Goal: Check status: Check status

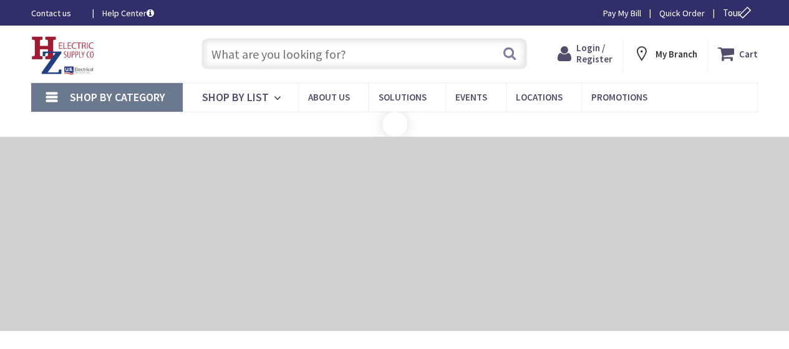
click at [599, 50] on span "Login / Register" at bounding box center [594, 53] width 36 height 23
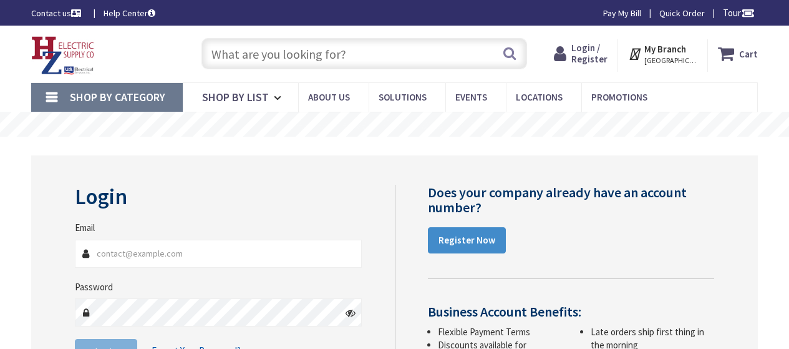
drag, startPoint x: 0, startPoint y: 0, endPoint x: 225, endPoint y: 248, distance: 334.8
click at [225, 248] on input "Email" at bounding box center [218, 254] width 287 height 28
type input "[PERSON_NAME][EMAIL_ADDRESS][DOMAIN_NAME]"
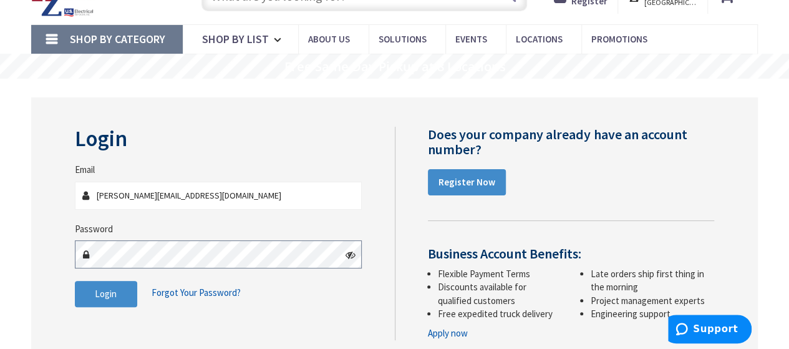
scroll to position [125, 0]
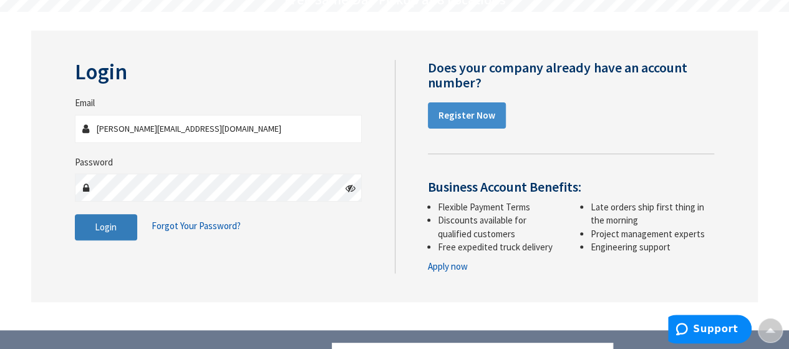
click at [117, 224] on button "Login" at bounding box center [106, 227] width 62 height 26
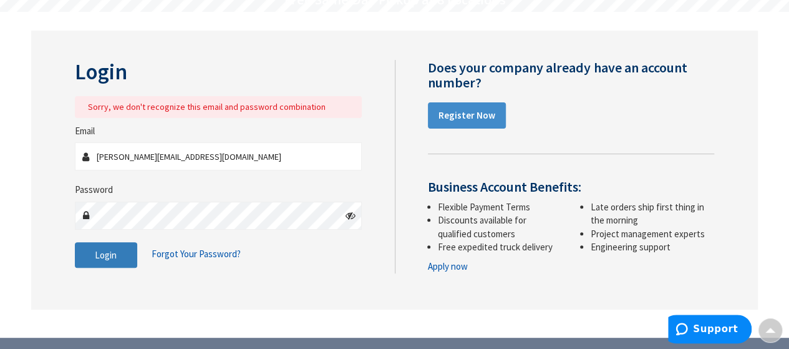
click at [109, 249] on span "Login" at bounding box center [106, 255] width 22 height 12
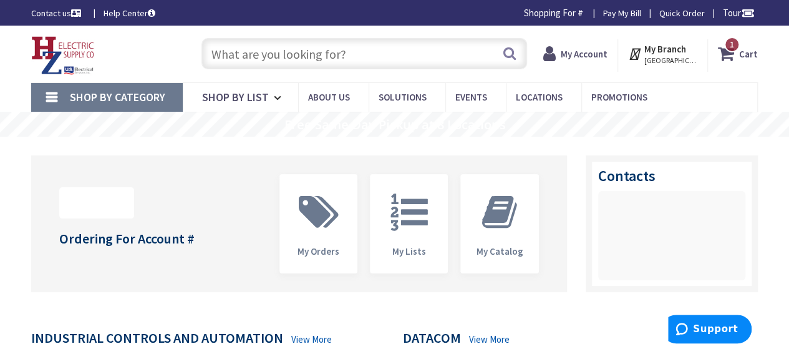
click at [596, 56] on strong "My Account" at bounding box center [584, 54] width 47 height 12
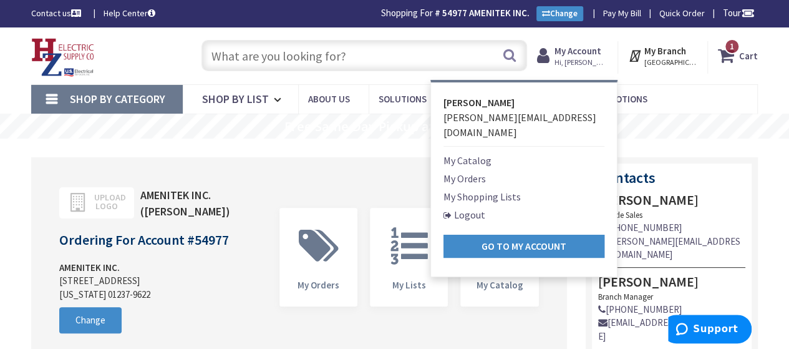
click at [467, 171] on link "My Orders" at bounding box center [465, 178] width 42 height 15
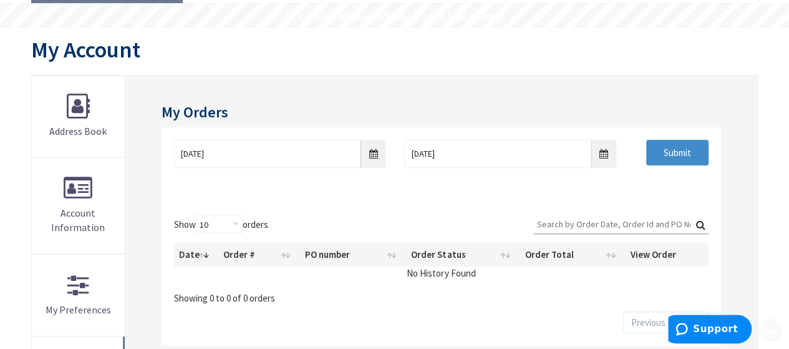
scroll to position [166, 0]
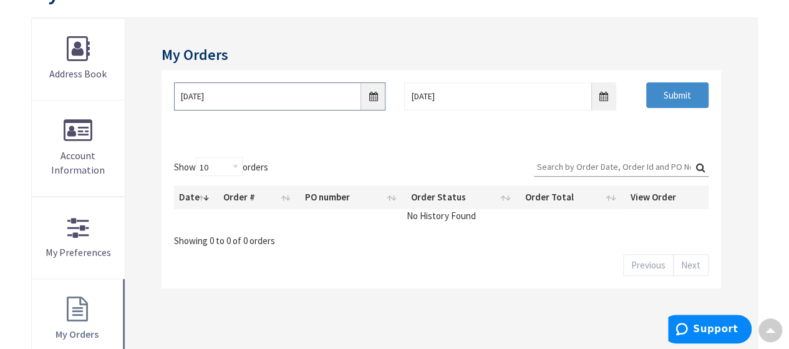
click at [369, 100] on input "9/25/2025" at bounding box center [280, 96] width 212 height 28
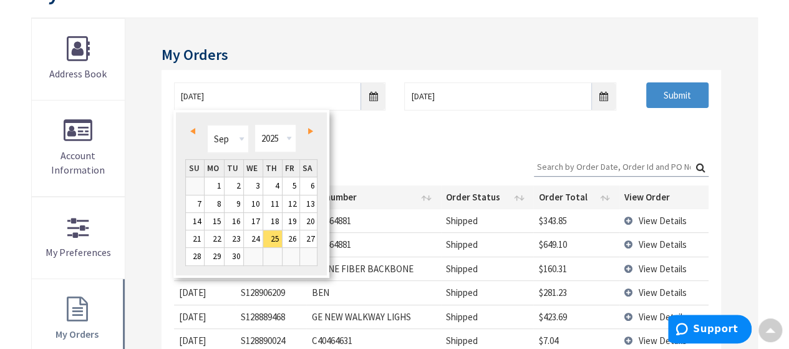
click at [484, 121] on div "9/25/2025 10/2/2025 Submit" at bounding box center [442, 107] width 560 height 75
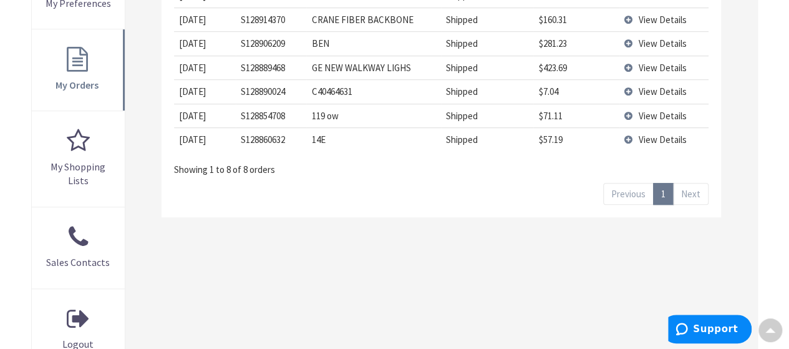
scroll to position [354, 0]
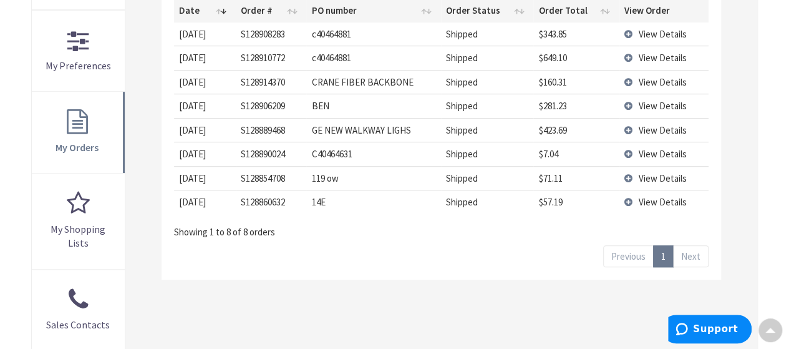
click at [631, 104] on td "View Details" at bounding box center [664, 106] width 89 height 24
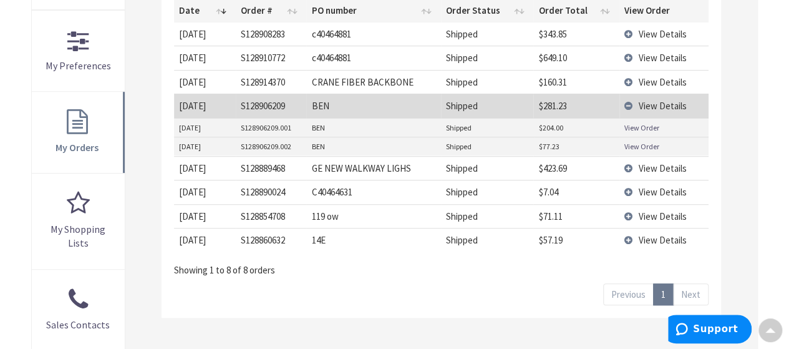
click at [641, 124] on link "View Order" at bounding box center [642, 127] width 35 height 11
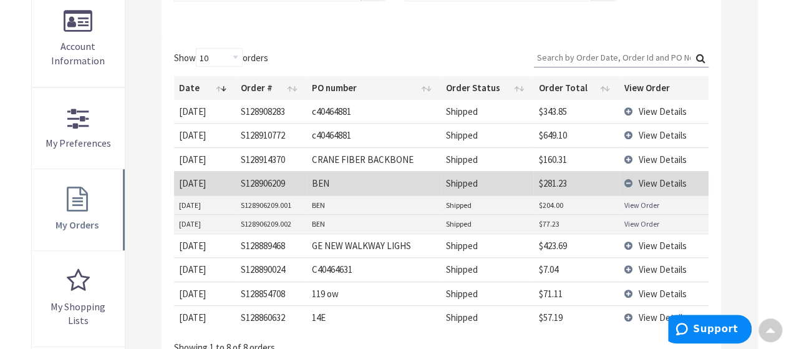
scroll to position [105, 0]
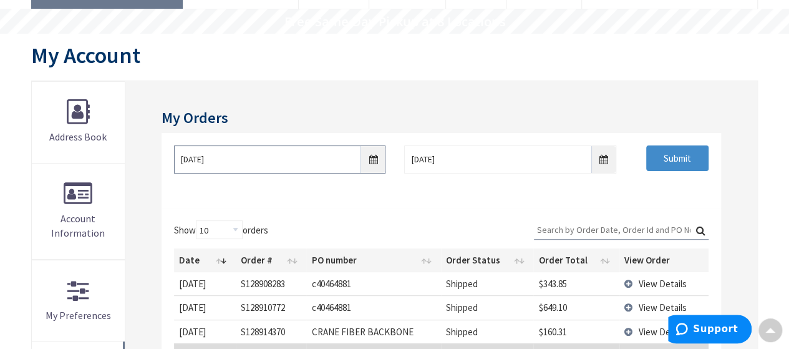
click at [369, 156] on input "9/25/2025" at bounding box center [280, 159] width 212 height 28
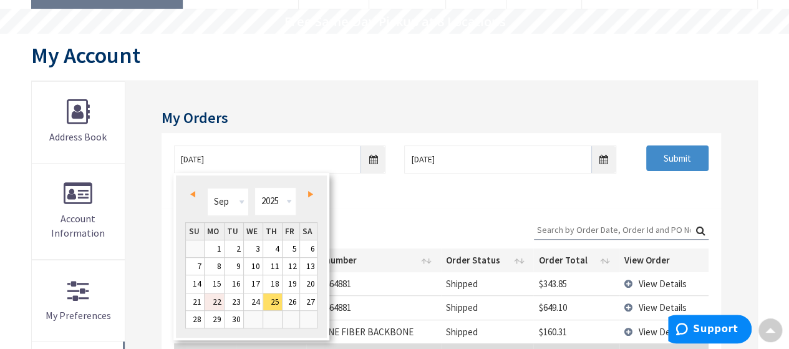
click at [216, 301] on link "22" at bounding box center [214, 301] width 19 height 17
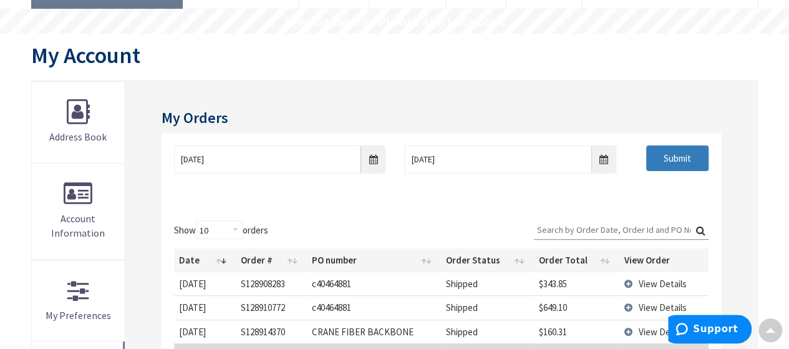
click at [666, 155] on input "Submit" at bounding box center [677, 158] width 62 height 26
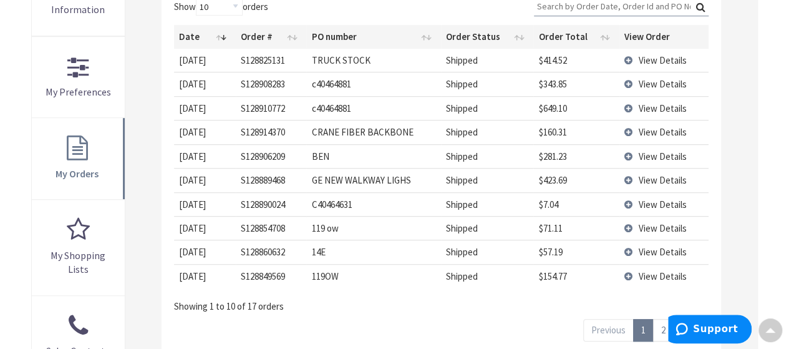
scroll to position [354, 0]
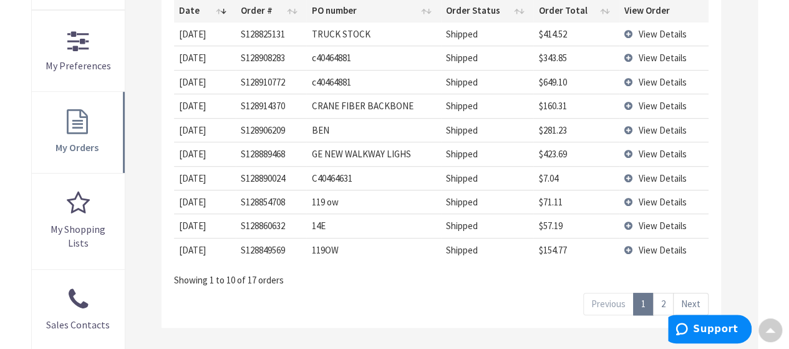
click at [663, 299] on link "2" at bounding box center [663, 304] width 21 height 22
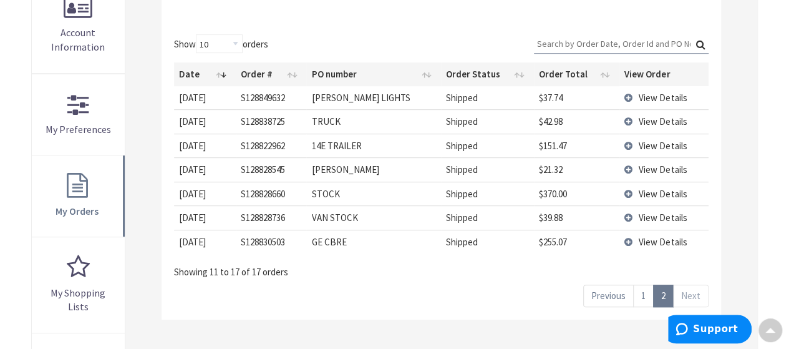
scroll to position [230, 0]
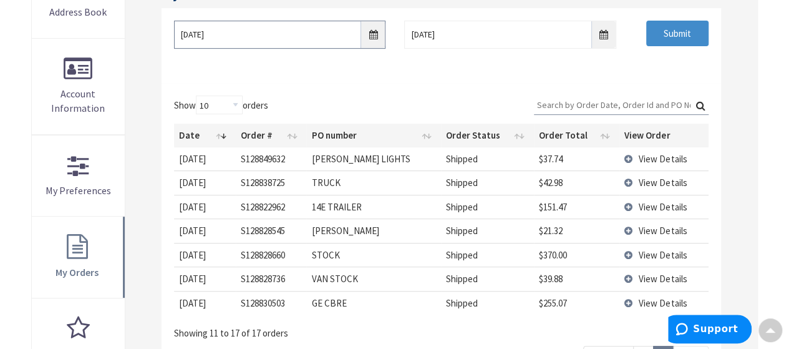
click at [374, 38] on input "09/22/2025" at bounding box center [280, 35] width 212 height 28
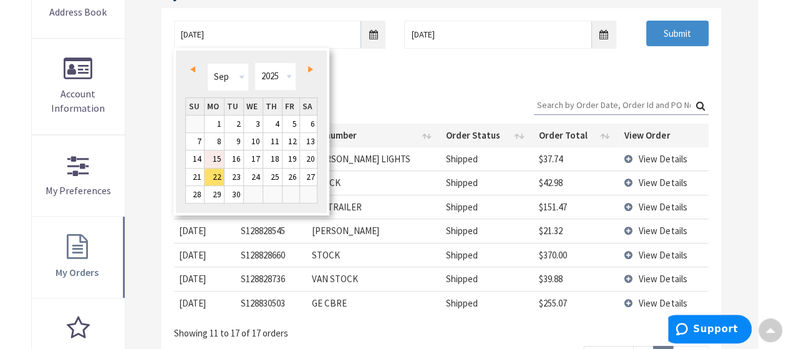
click at [221, 157] on link "15" at bounding box center [214, 158] width 19 height 17
type input "09/15/2025"
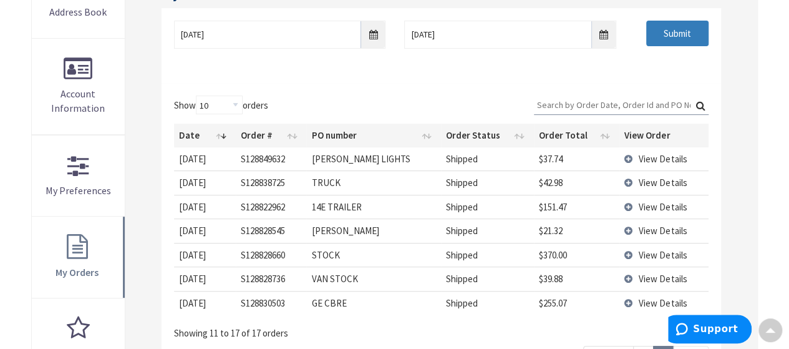
click at [674, 28] on input "Submit" at bounding box center [677, 34] width 62 height 26
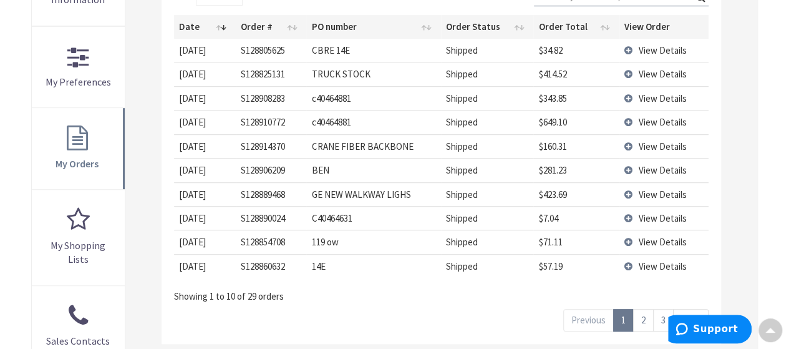
scroll to position [354, 0]
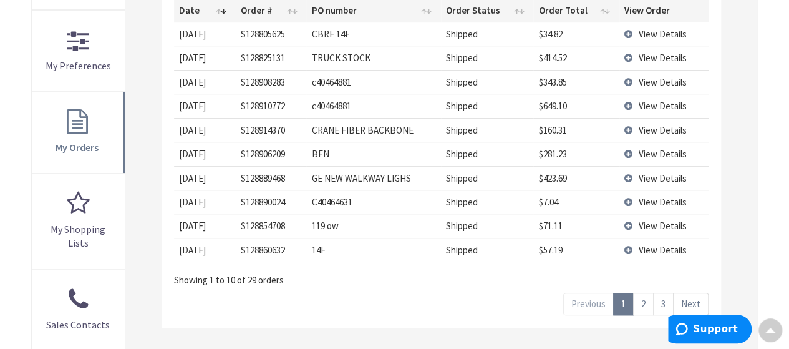
click at [649, 303] on link "2" at bounding box center [643, 304] width 21 height 22
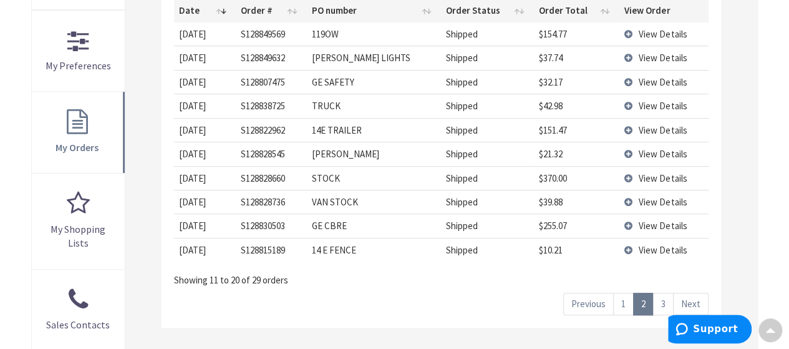
click at [670, 298] on link "3" at bounding box center [663, 304] width 21 height 22
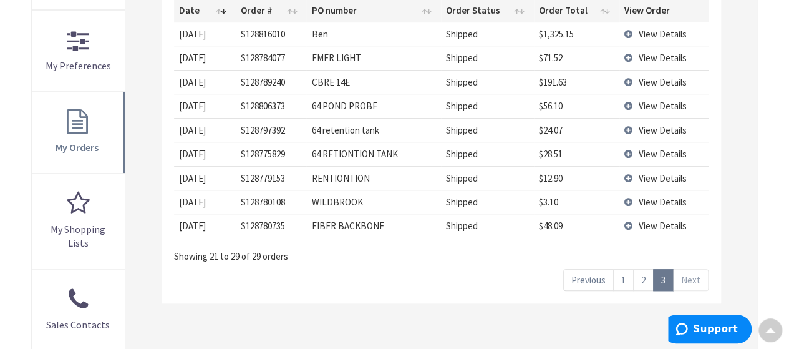
click at [628, 32] on td "View Details" at bounding box center [664, 33] width 89 height 23
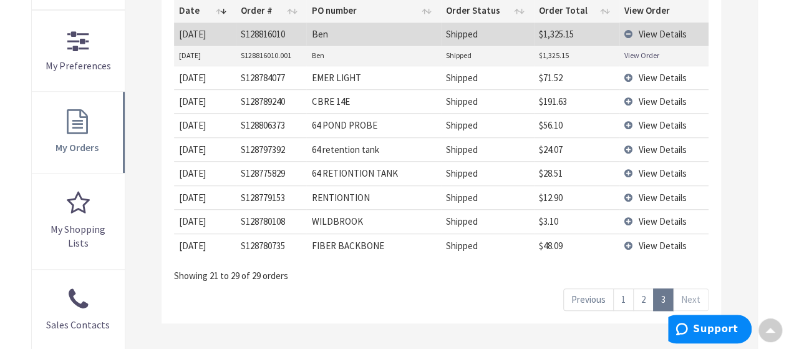
click at [635, 54] on link "View Order" at bounding box center [642, 55] width 35 height 11
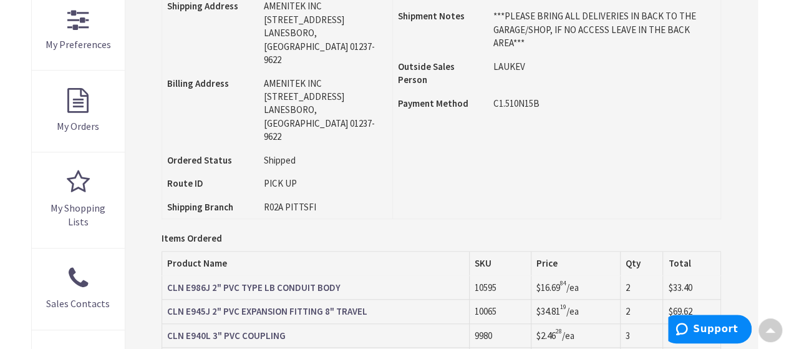
scroll to position [64, 0]
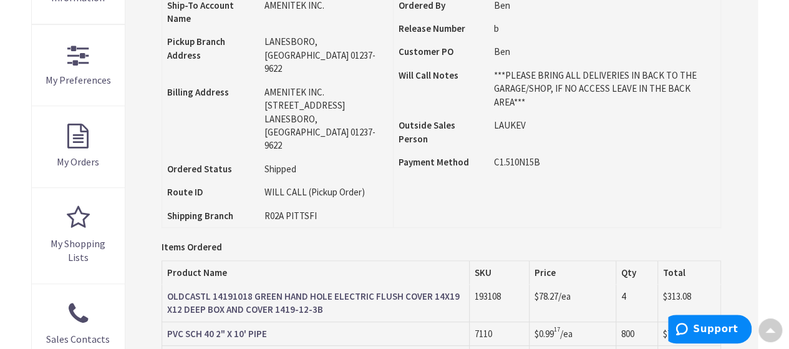
scroll to position [313, 0]
